Goal: Task Accomplishment & Management: Manage account settings

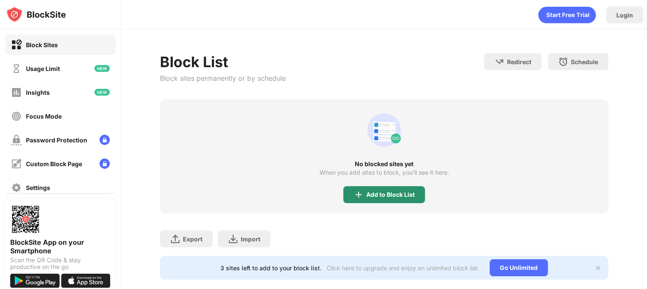
click at [401, 200] on div "Add to Block List" at bounding box center [384, 194] width 82 height 17
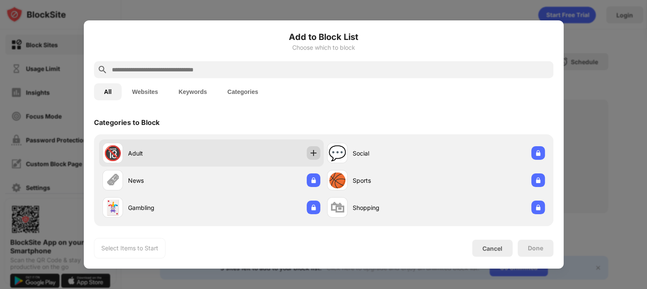
click at [315, 153] on div at bounding box center [314, 153] width 14 height 14
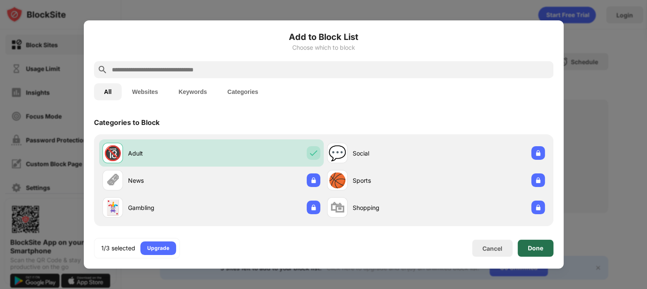
click at [526, 252] on div "Done" at bounding box center [536, 248] width 36 height 17
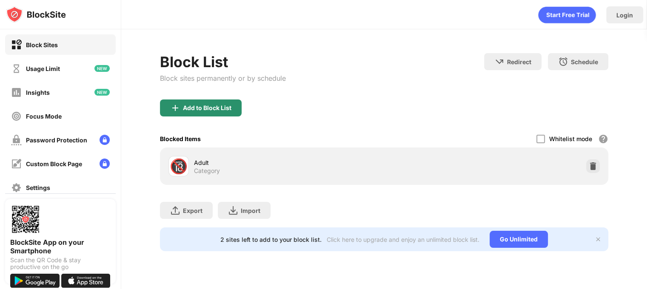
click at [233, 114] on div "Add to Block List" at bounding box center [201, 108] width 82 height 17
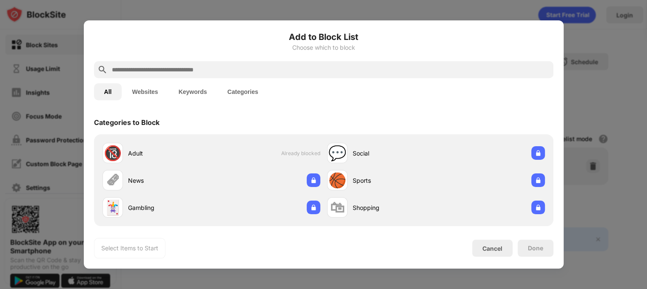
click at [226, 71] on input "text" at bounding box center [330, 70] width 439 height 10
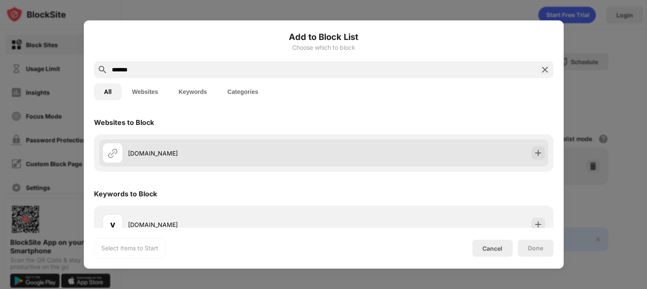
type input "*******"
click at [534, 154] on img at bounding box center [538, 153] width 9 height 9
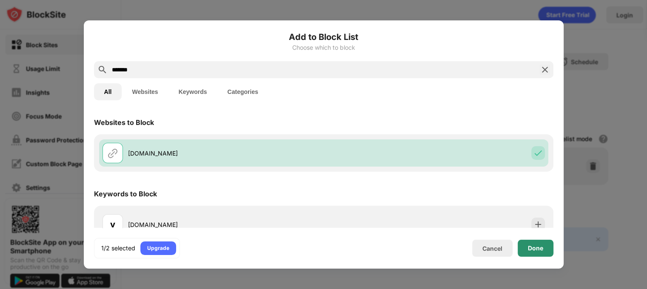
click at [535, 252] on div "Done" at bounding box center [535, 248] width 15 height 7
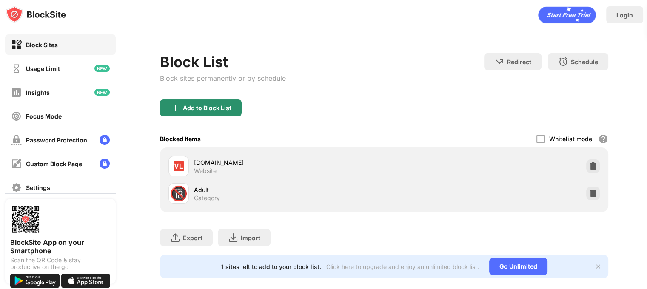
click at [211, 110] on div "Add to Block List" at bounding box center [207, 108] width 49 height 7
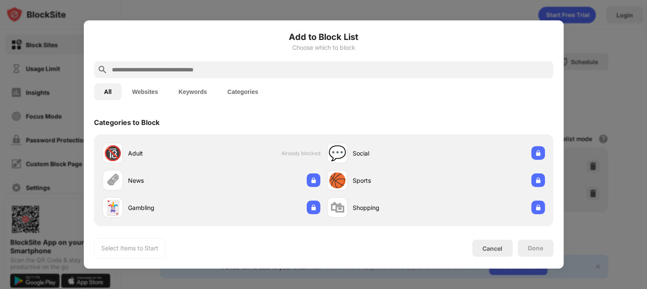
click at [200, 69] on input "text" at bounding box center [330, 70] width 439 height 10
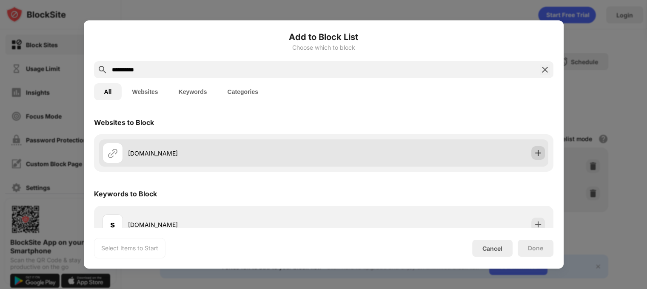
type input "**********"
click at [534, 151] on img at bounding box center [538, 153] width 9 height 9
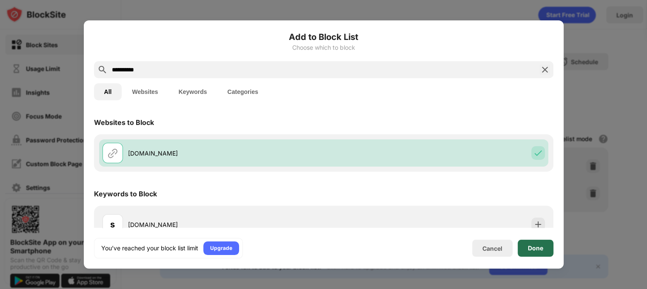
click at [540, 249] on div "Done" at bounding box center [535, 248] width 15 height 7
